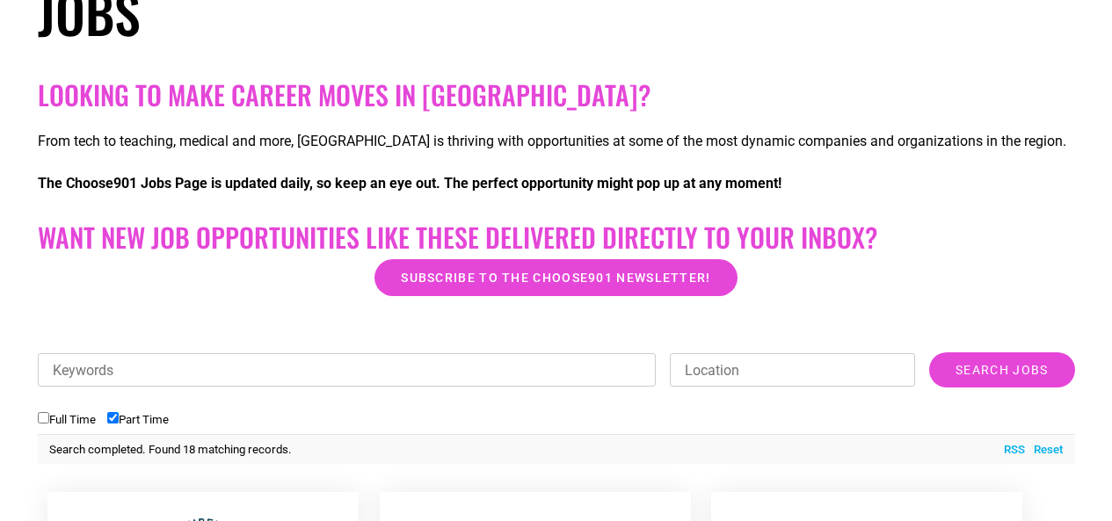
click at [40, 420] on input "Full Time" at bounding box center [43, 417] width 11 height 11
checkbox input "true"
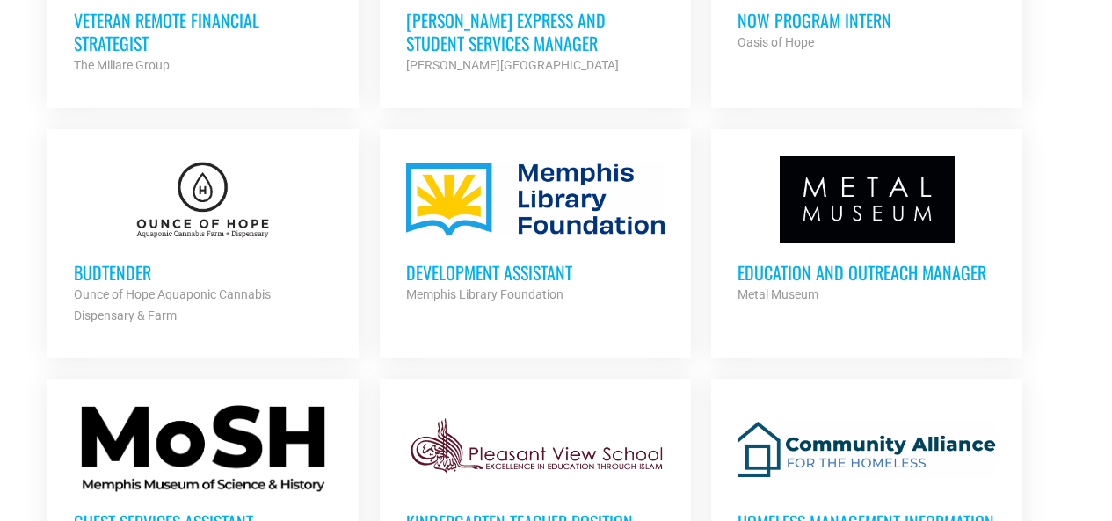
scroll to position [1668, 0]
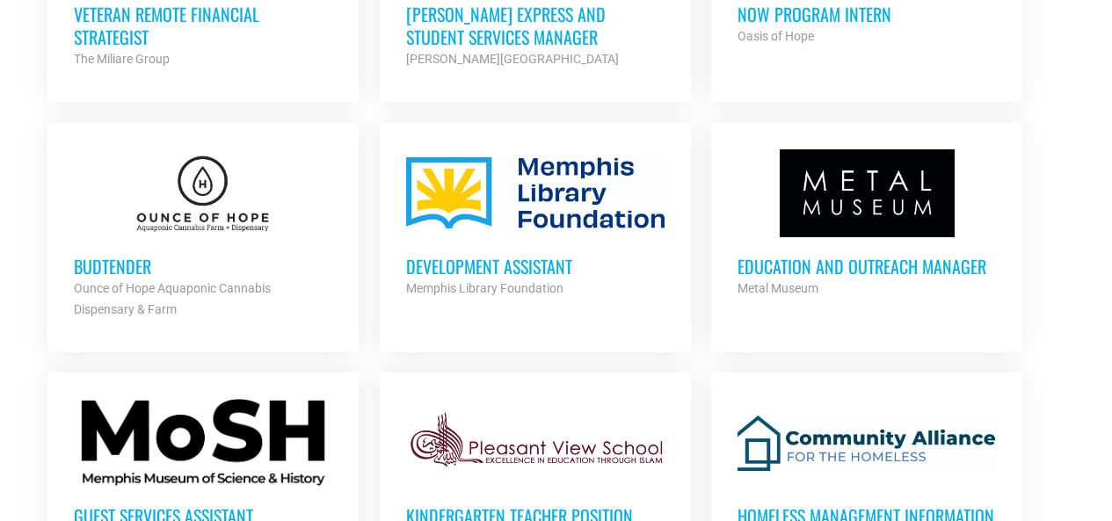
click at [546, 241] on div "Development Assistant Memphis Library Foundation Partner Org" at bounding box center [535, 268] width 258 height 62
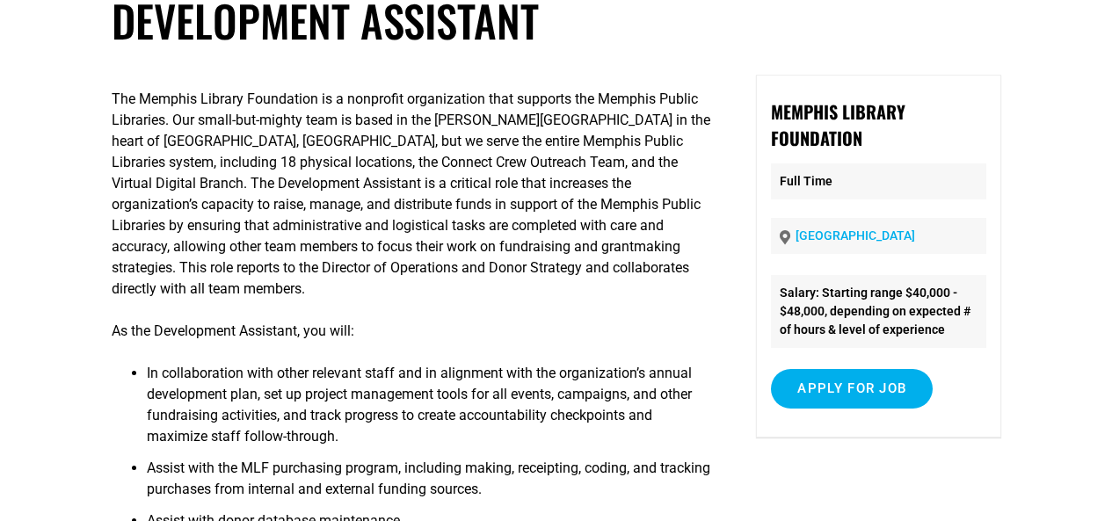
scroll to position [120, 0]
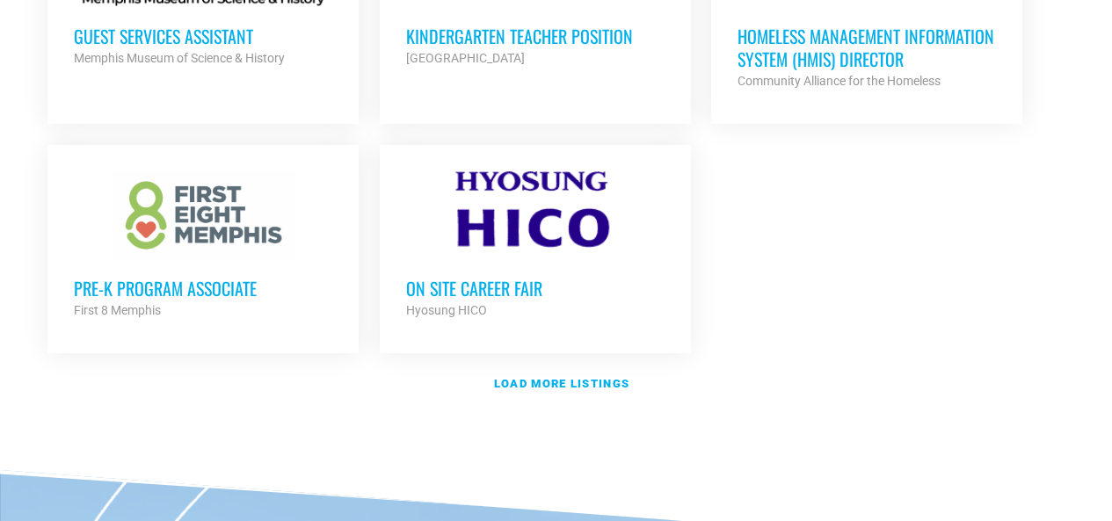
scroll to position [2159, 0]
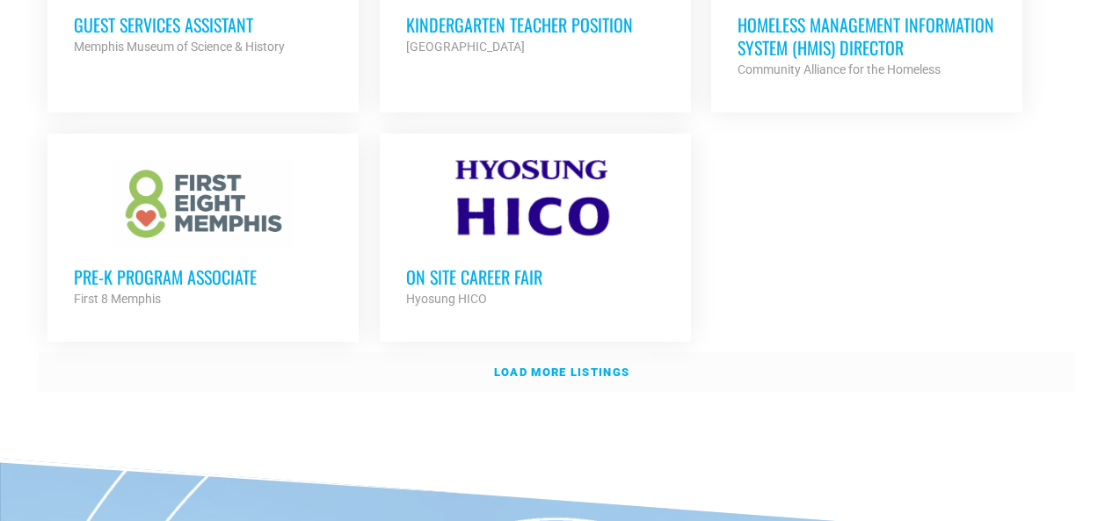
click at [605, 384] on link "Load more listings" at bounding box center [556, 372] width 1037 height 40
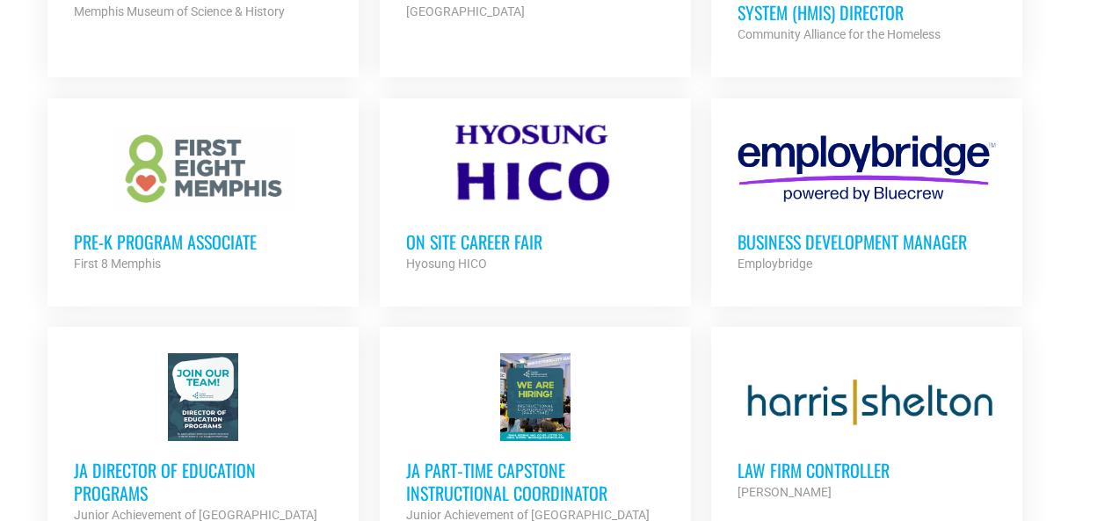
scroll to position [2221, 0]
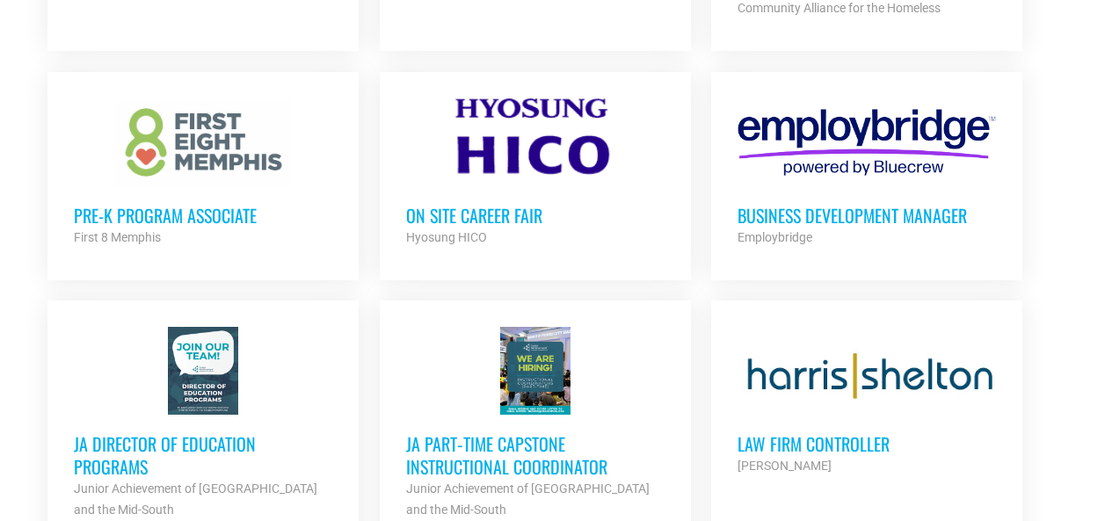
click at [922, 190] on div "Business Development Manager Employbridge Partner Org" at bounding box center [866, 217] width 258 height 62
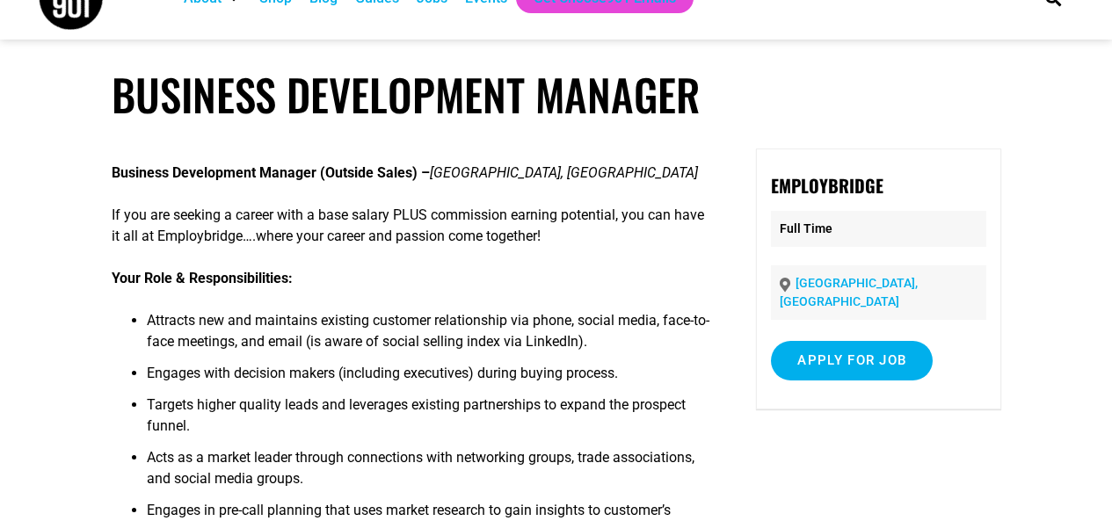
scroll to position [40, 0]
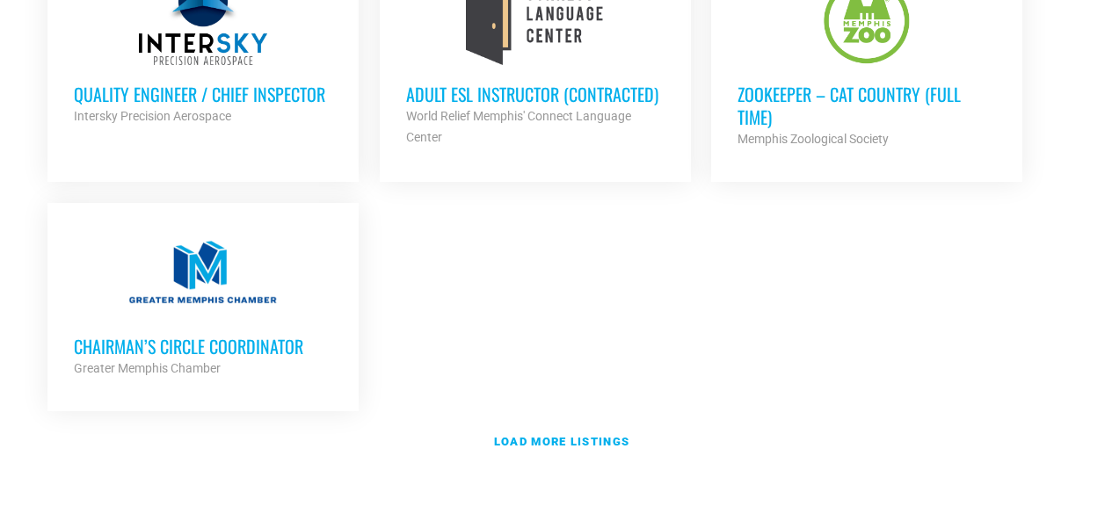
scroll to position [3903, 0]
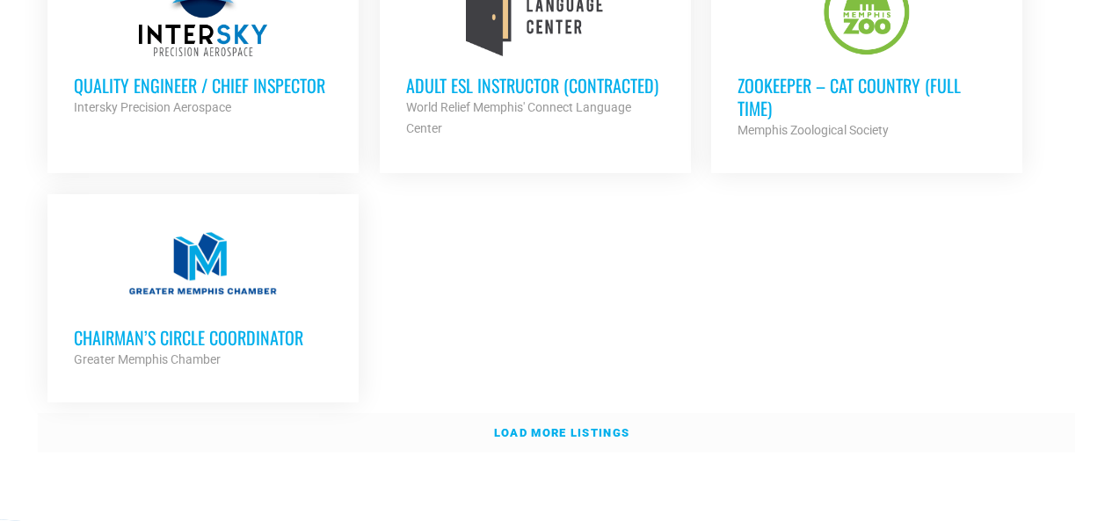
click at [605, 426] on strong "Load more listings" at bounding box center [561, 432] width 135 height 13
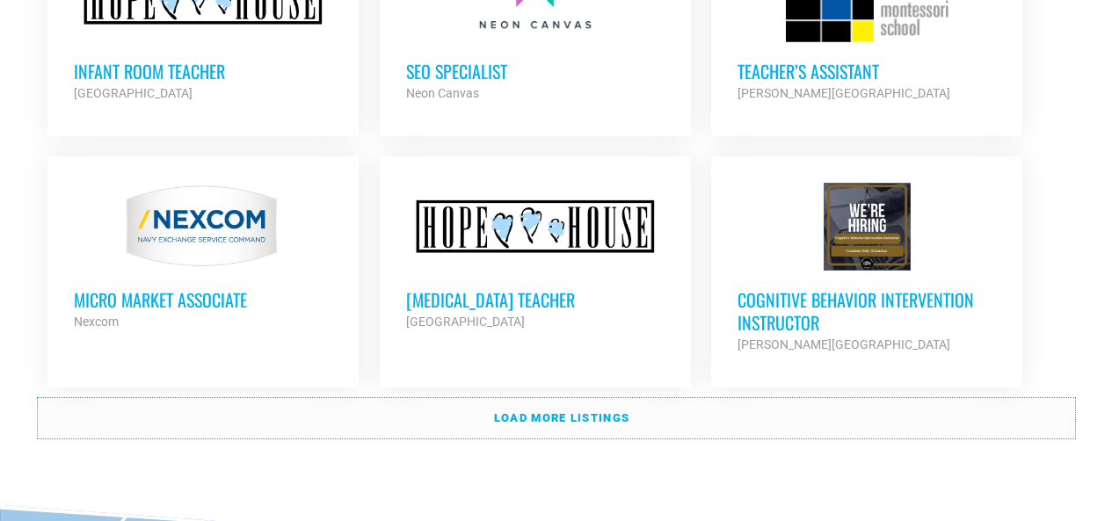
scroll to position [5519, 0]
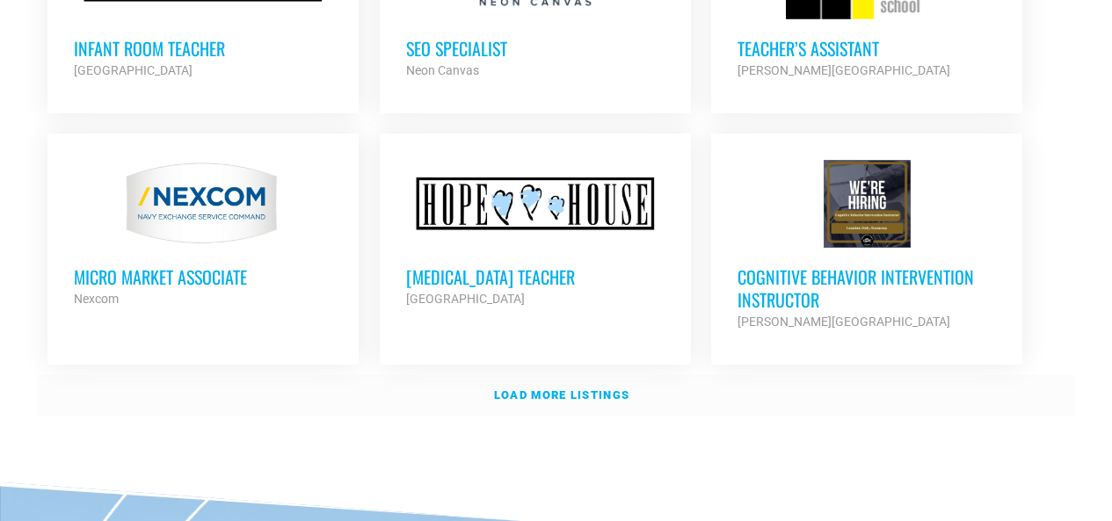
click at [589, 388] on strong "Load more listings" at bounding box center [561, 394] width 135 height 13
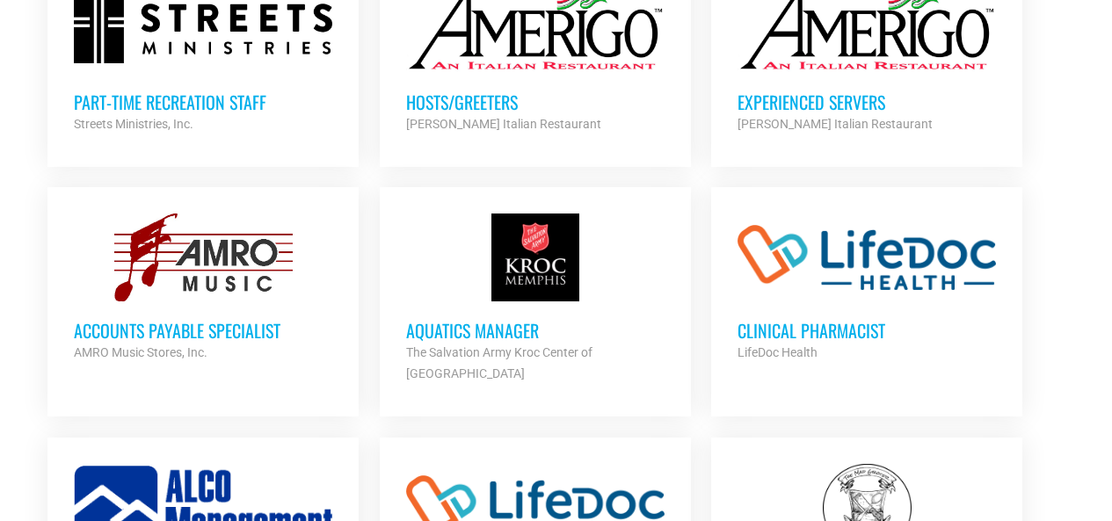
scroll to position [6250, 0]
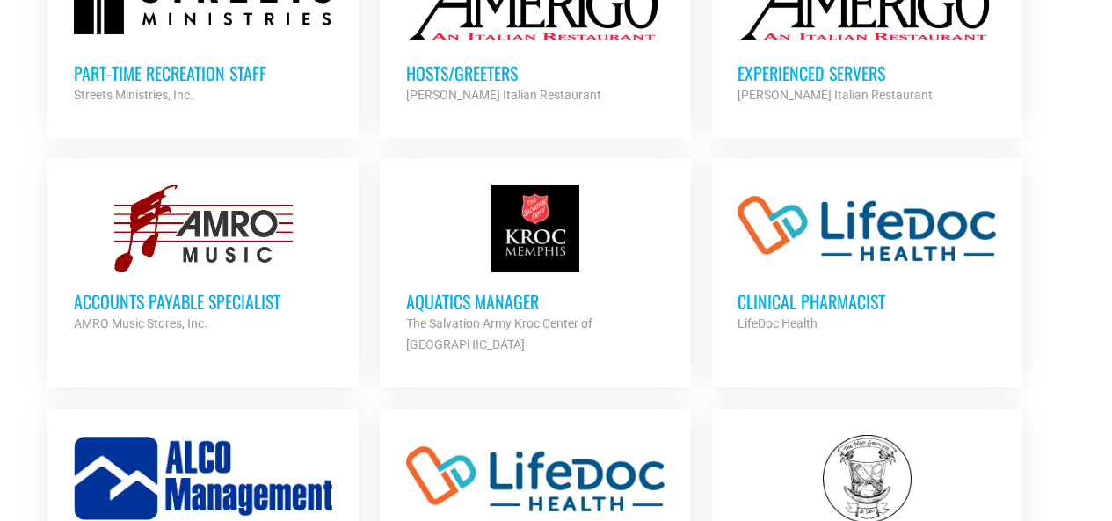
click at [537, 185] on div at bounding box center [535, 229] width 258 height 88
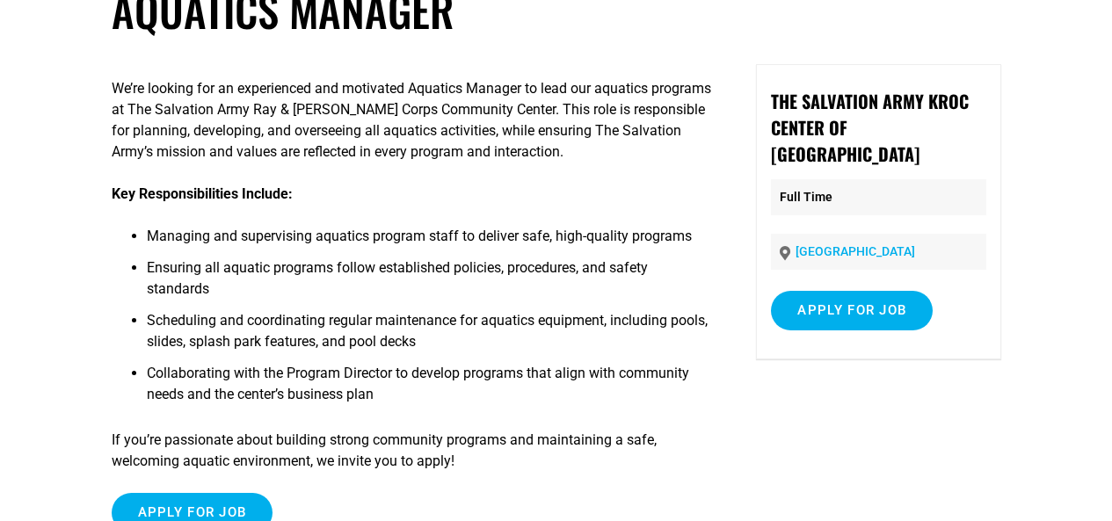
scroll to position [126, 0]
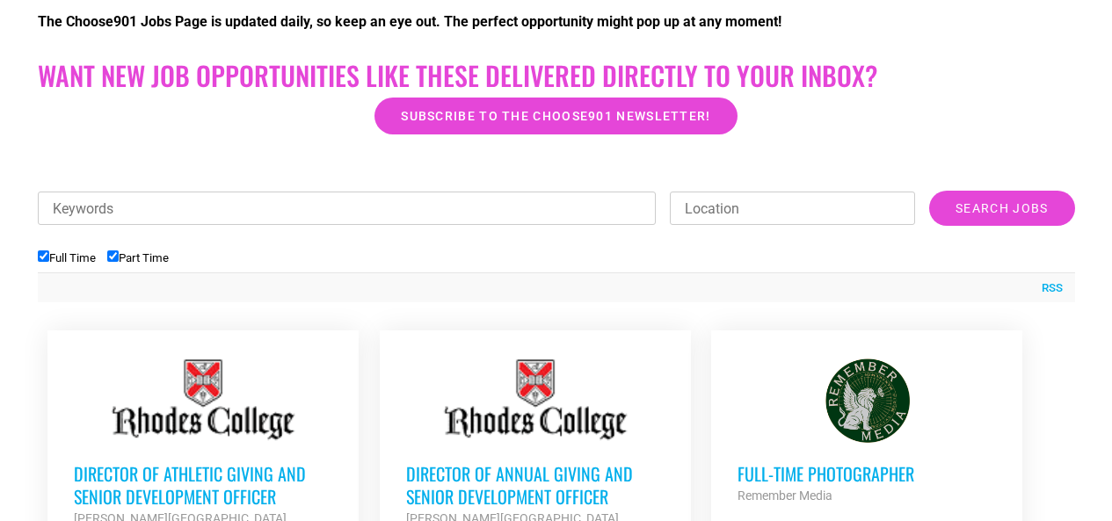
scroll to position [300, 0]
